Goal: Navigation & Orientation: Go to known website

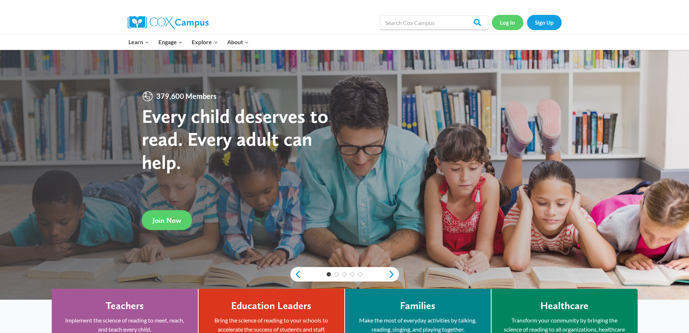
click at [513, 19] on link "Log In" at bounding box center [507, 22] width 31 height 15
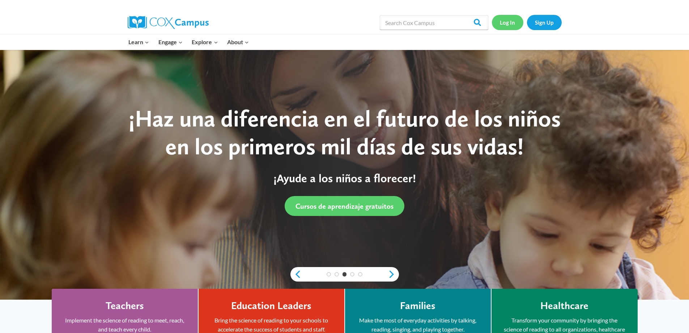
click at [507, 25] on link "Log In" at bounding box center [507, 22] width 31 height 15
